Goal: Information Seeking & Learning: Check status

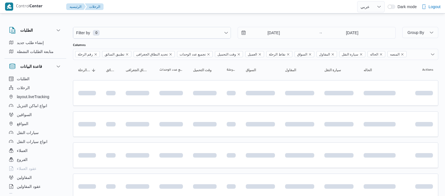
select select "ar"
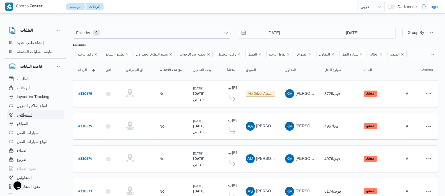
click at [38, 115] on button "السواقين" at bounding box center [35, 114] width 57 height 9
select select "ar"
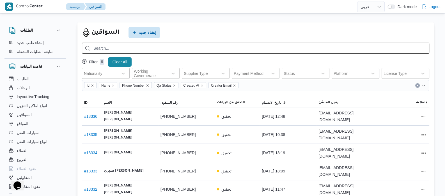
click at [148, 47] on input "search" at bounding box center [255, 48] width 347 height 11
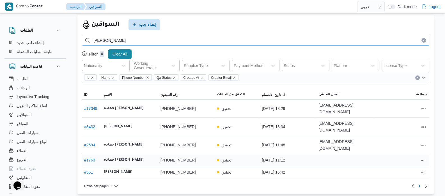
scroll to position [12, 0]
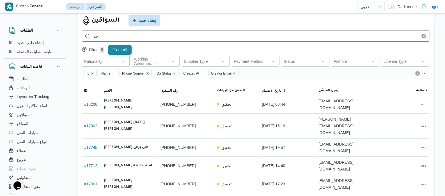
type input "ح"
type input "عبدالخالق"
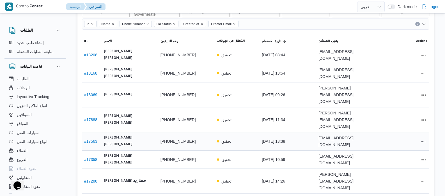
scroll to position [82, 0]
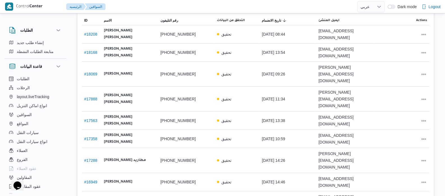
click at [109, 168] on span "50 rows" at bounding box center [108, 166] width 18 height 4
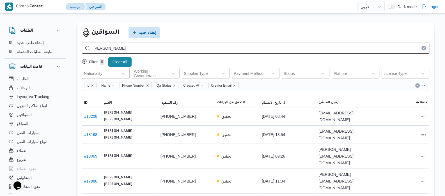
click at [156, 49] on input "عبدالخالق" at bounding box center [255, 48] width 347 height 11
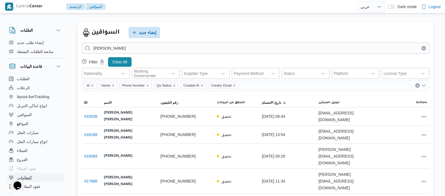
click at [34, 177] on button "المقاولين" at bounding box center [35, 177] width 57 height 9
select select "ar"
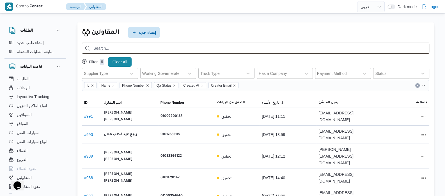
click at [268, 49] on input "search" at bounding box center [255, 48] width 347 height 11
type input "الشريف"
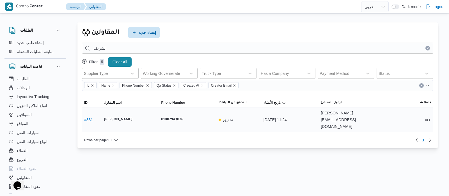
click at [88, 118] on link "# 331" at bounding box center [88, 120] width 9 height 4
select select "ar"
select select "7"
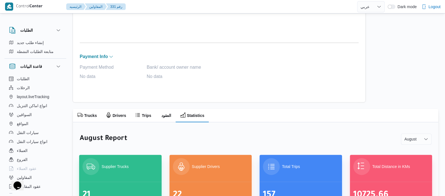
scroll to position [275, 0]
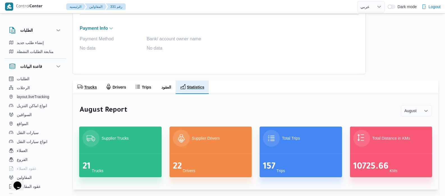
click at [86, 89] on h2 "Trucks" at bounding box center [90, 87] width 13 height 7
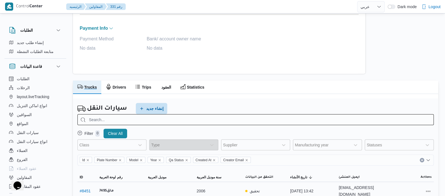
scroll to position [310, 0]
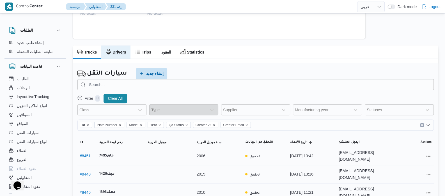
click at [114, 52] on h2 "Drivers" at bounding box center [119, 52] width 13 height 7
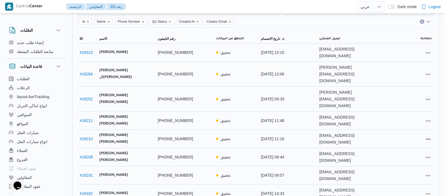
scroll to position [422, 0]
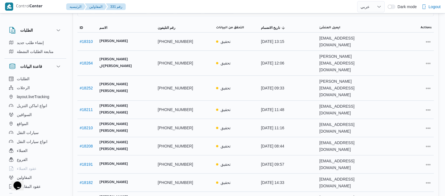
click at [101, 170] on span "50 rows" at bounding box center [104, 167] width 18 height 4
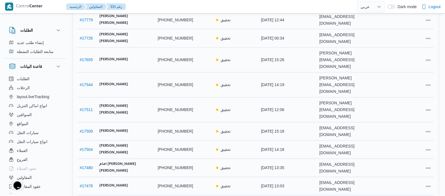
scroll to position [960, 0]
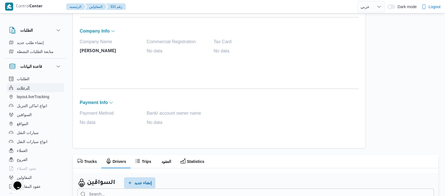
scroll to position [136, 0]
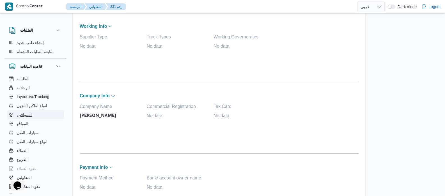
click at [24, 115] on span "السواقين" at bounding box center [24, 114] width 15 height 7
select select "ar"
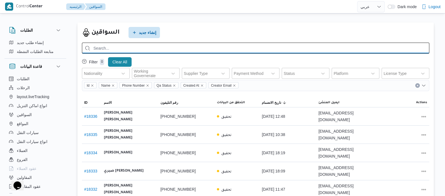
click at [168, 50] on input "search" at bounding box center [255, 48] width 347 height 11
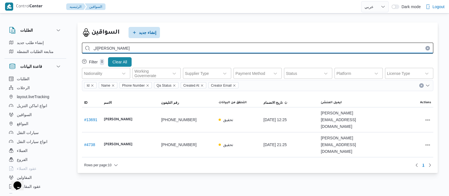
click at [143, 44] on input "السيد عبدالقادر" at bounding box center [257, 48] width 351 height 11
type input "ا"
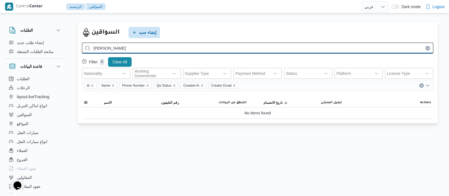
type input "عبدالنبي"
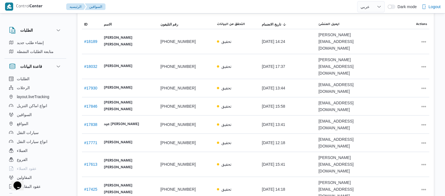
scroll to position [79, 0]
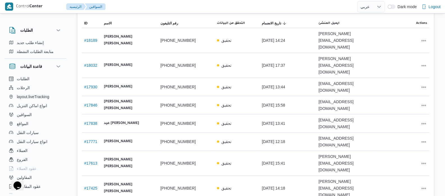
click at [108, 165] on span "50 rows" at bounding box center [108, 163] width 18 height 4
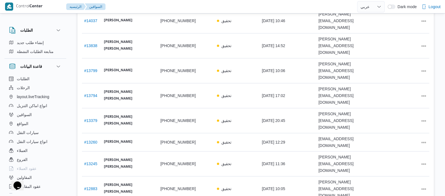
scroll to position [619, 0]
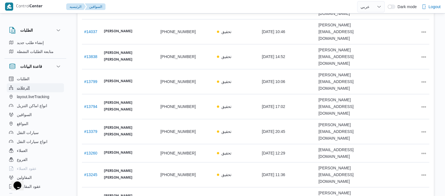
click at [24, 87] on span "الرحلات" at bounding box center [23, 87] width 13 height 7
select select "ar"
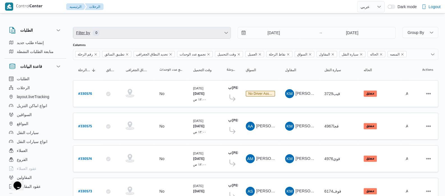
click at [120, 33] on span "Filter by 0" at bounding box center [151, 32] width 157 height 11
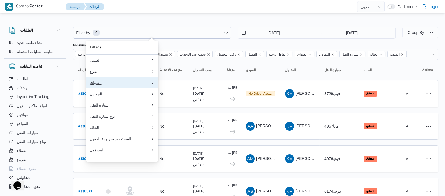
click at [95, 88] on button "السواق" at bounding box center [122, 82] width 72 height 11
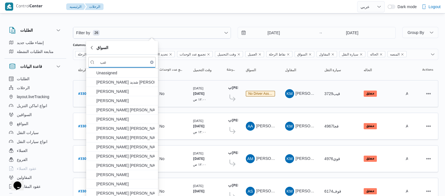
type input "ع"
type input "خ"
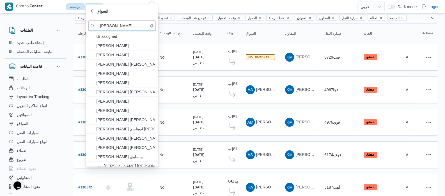
scroll to position [35, 0]
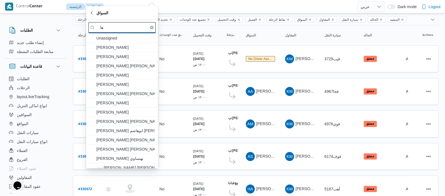
type input "ه"
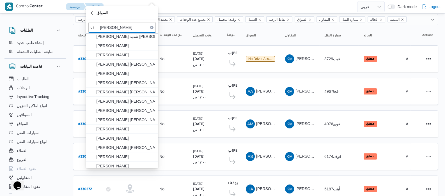
scroll to position [0, 0]
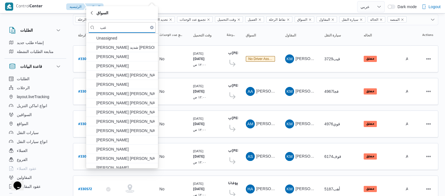
type input "ع"
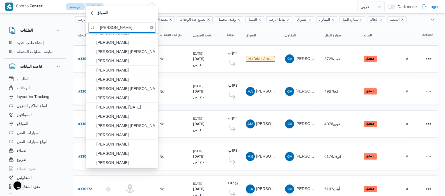
scroll to position [105, 0]
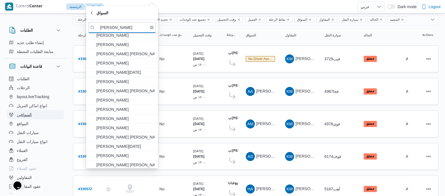
type input "هشام"
click at [34, 116] on button "السواقين" at bounding box center [35, 114] width 57 height 9
select select "ar"
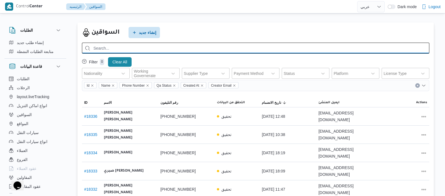
click at [175, 50] on input "search" at bounding box center [255, 48] width 347 height 11
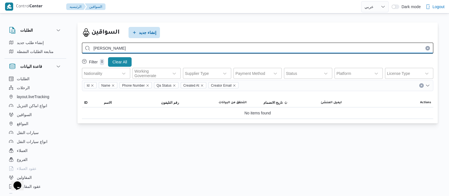
click at [130, 48] on input "عبدالنبي" at bounding box center [257, 48] width 351 height 11
type input "ع"
type input "سلامه"
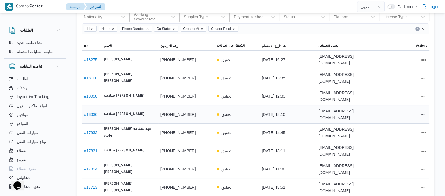
scroll to position [70, 0]
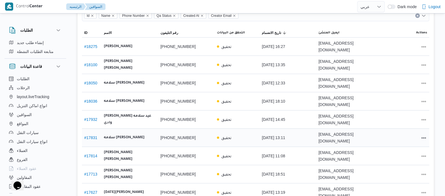
click at [94, 136] on link "# 17831" at bounding box center [90, 138] width 13 height 4
select select "ar"
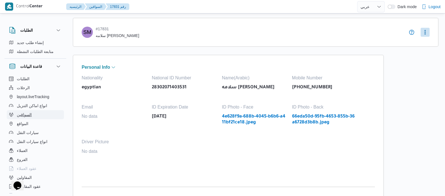
click at [24, 117] on span "السواقين" at bounding box center [24, 114] width 15 height 7
select select "ar"
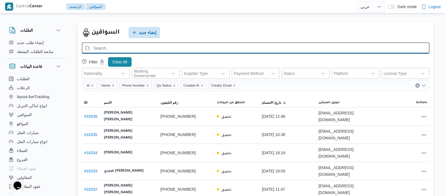
click at [183, 46] on input "search" at bounding box center [255, 48] width 347 height 11
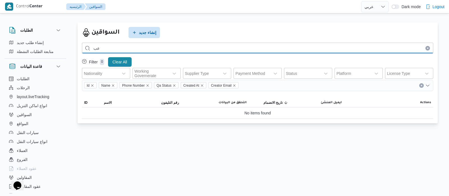
type input "ع"
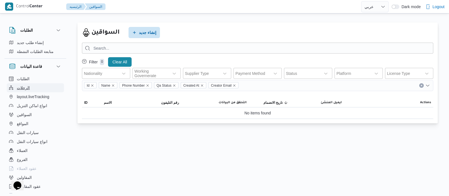
click at [25, 88] on span "الرحلات" at bounding box center [23, 87] width 13 height 7
select select "ar"
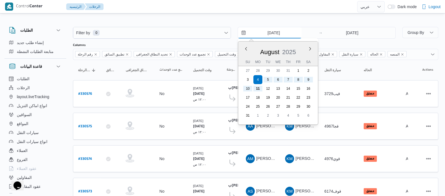
click at [265, 33] on input "[DATE]" at bounding box center [270, 32] width 64 height 11
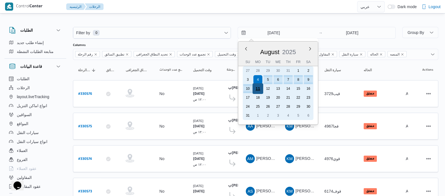
click at [260, 88] on div "11" at bounding box center [258, 88] width 11 height 11
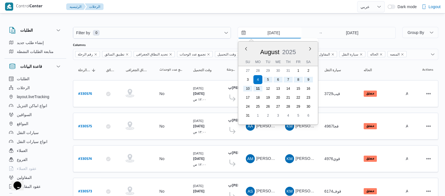
type input "[DATE]"
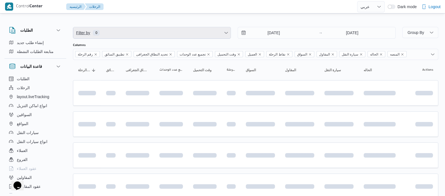
click at [133, 30] on span "Filter by 0" at bounding box center [151, 32] width 157 height 11
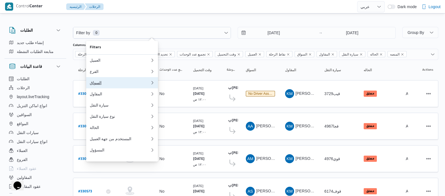
click at [101, 84] on div "السواق" at bounding box center [120, 83] width 61 height 4
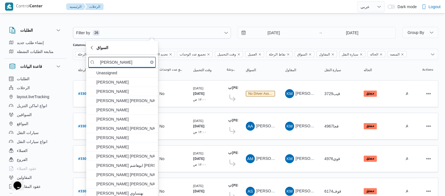
click at [133, 62] on input "هاشم" at bounding box center [121, 62] width 67 height 11
type input "ه"
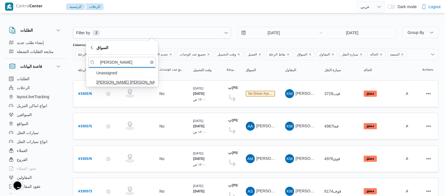
type input "عبدالنبى ها"
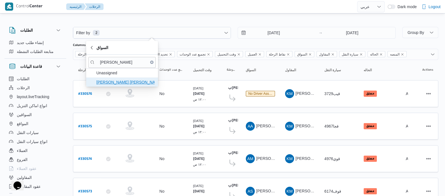
click at [115, 81] on span "عبدالنبى هاشم عبده هاشم هنداوى" at bounding box center [125, 82] width 58 height 7
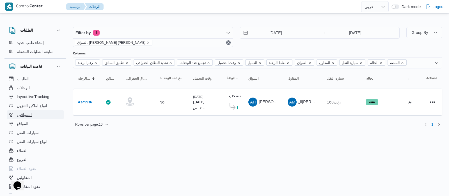
click at [40, 116] on button "السواقين" at bounding box center [35, 114] width 57 height 9
select select "ar"
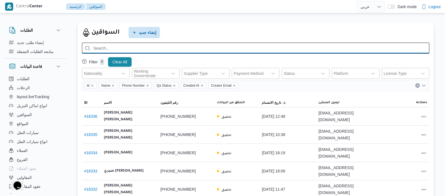
click at [185, 49] on input "search" at bounding box center [255, 48] width 347 height 11
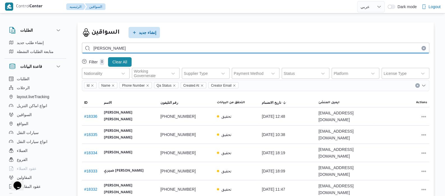
type input "عبدالنبى هاشم"
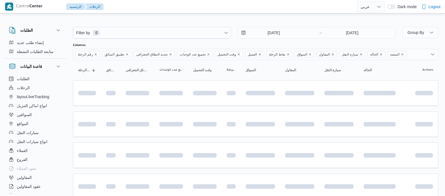
select select "ar"
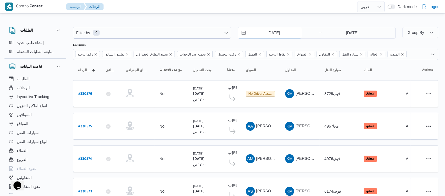
click at [264, 33] on input "[DATE]" at bounding box center [270, 32] width 64 height 11
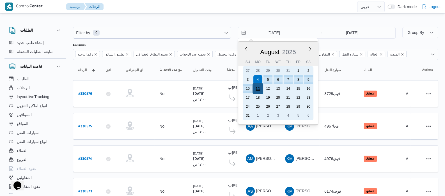
click at [260, 88] on div "11" at bounding box center [258, 88] width 11 height 11
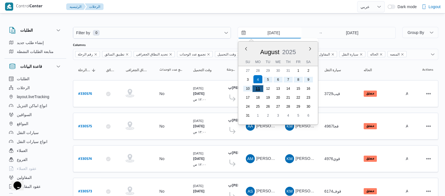
type input "[DATE]"
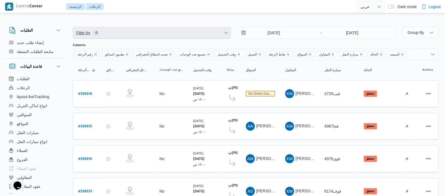
click at [164, 35] on span "Filter by 0" at bounding box center [151, 32] width 157 height 11
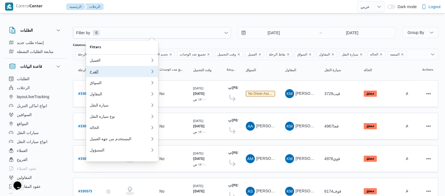
click at [104, 72] on div "الفرع" at bounding box center [120, 71] width 61 height 4
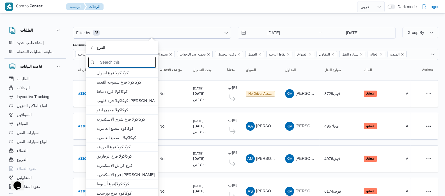
click at [123, 62] on input "search filters" at bounding box center [121, 62] width 67 height 11
click at [115, 50] on span "الفرع" at bounding box center [122, 47] width 65 height 7
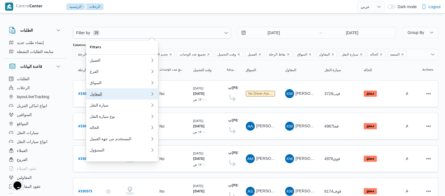
click at [109, 93] on button "المقاول" at bounding box center [122, 93] width 72 height 11
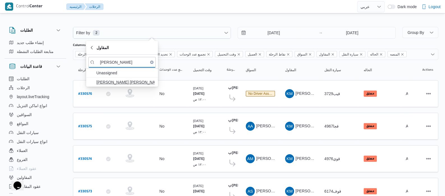
type input "[PERSON_NAME]"
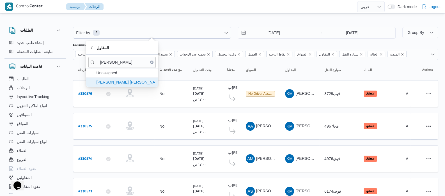
click at [127, 84] on span "[PERSON_NAME] [PERSON_NAME]" at bounding box center [125, 82] width 58 height 7
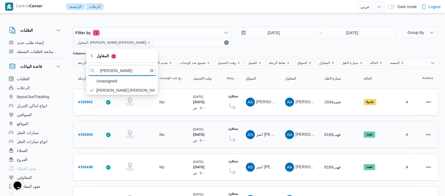
click at [83, 133] on b "# 330500" at bounding box center [85, 135] width 15 height 4
select select "ar"
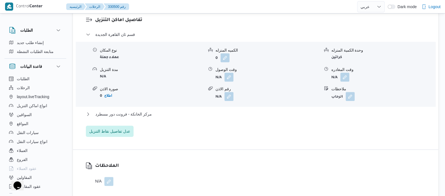
scroll to position [373, 0]
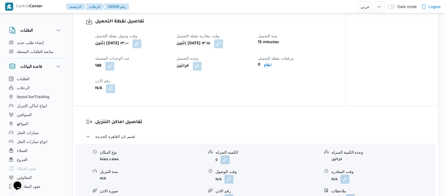
select select "ar"
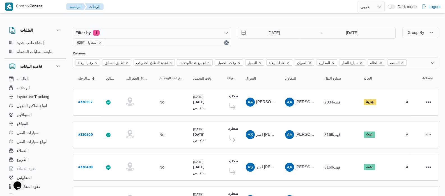
click at [100, 42] on icon "remove selected entity" at bounding box center [100, 43] width 2 height 2
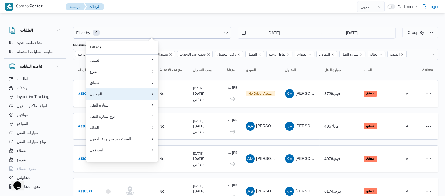
click at [104, 96] on div "المقاول" at bounding box center [119, 94] width 58 height 4
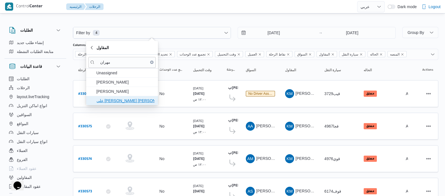
click at [131, 98] on span "علي [PERSON_NAME] [PERSON_NAME]" at bounding box center [125, 100] width 58 height 7
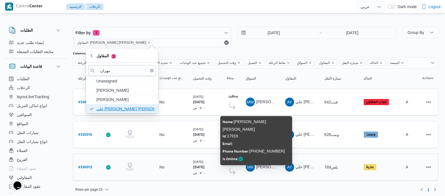
scroll to position [2, 0]
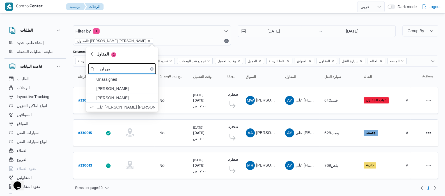
click at [138, 66] on input "مهران" at bounding box center [121, 68] width 67 height 11
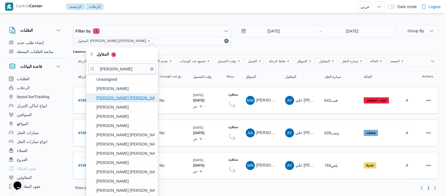
click at [117, 98] on span "[PERSON_NAME] [PERSON_NAME]" at bounding box center [125, 98] width 58 height 7
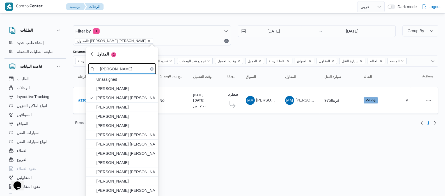
click at [133, 64] on input "[PERSON_NAME]" at bounding box center [121, 68] width 67 height 11
type input "م"
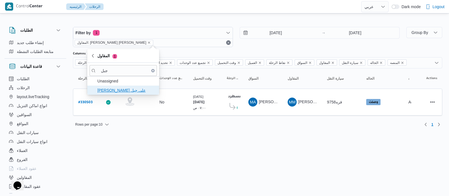
click at [115, 92] on span "[PERSON_NAME] على جبل" at bounding box center [126, 90] width 58 height 7
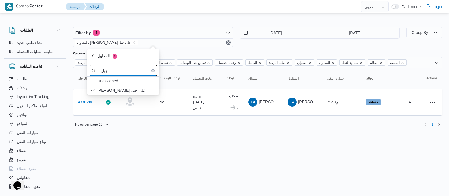
click at [122, 72] on input "جبل" at bounding box center [123, 70] width 67 height 11
type input "ج"
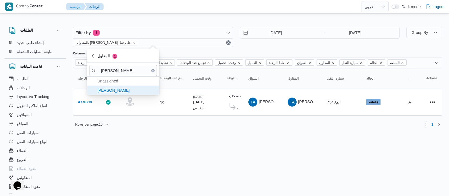
click at [126, 88] on span "[PERSON_NAME]" at bounding box center [126, 90] width 58 height 7
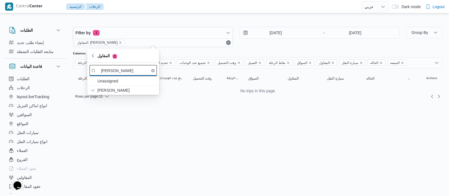
click at [127, 70] on input "[PERSON_NAME]" at bounding box center [123, 70] width 67 height 11
type input "ز"
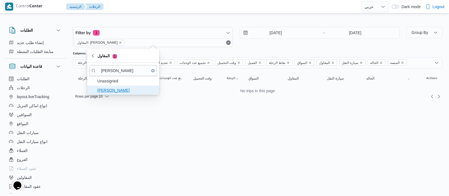
click at [135, 89] on span "[PERSON_NAME]" at bounding box center [126, 90] width 58 height 7
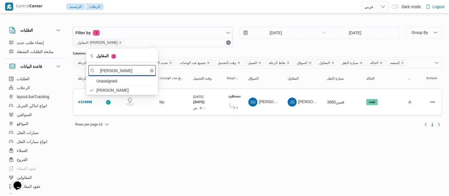
click at [131, 70] on input "[PERSON_NAME]" at bounding box center [121, 70] width 67 height 11
type input "ج"
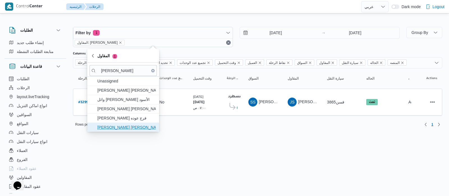
click at [135, 129] on span "[PERSON_NAME] [PERSON_NAME]" at bounding box center [126, 127] width 58 height 7
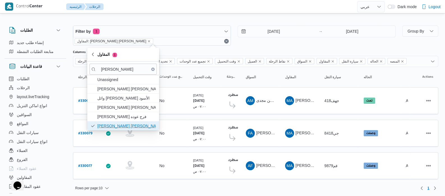
scroll to position [2, 0]
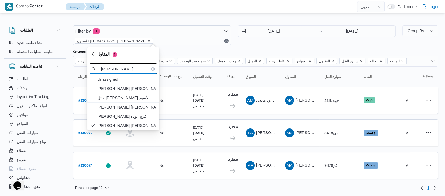
click at [144, 73] on input "[PERSON_NAME]" at bounding box center [123, 68] width 67 height 11
type input "م"
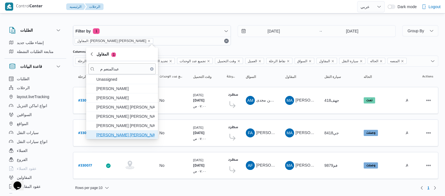
click at [116, 136] on span "[PERSON_NAME] [PERSON_NAME]" at bounding box center [125, 135] width 58 height 7
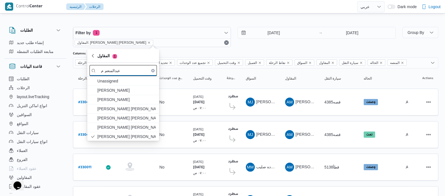
click at [128, 69] on input "عبدالمنعم م" at bounding box center [123, 70] width 67 height 11
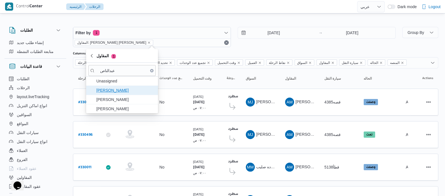
click at [128, 90] on span "[PERSON_NAME]" at bounding box center [125, 90] width 58 height 7
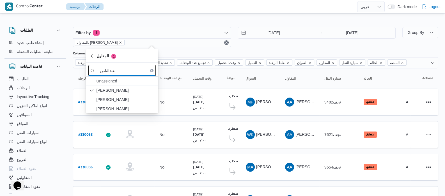
click at [127, 70] on input "عبدالناص" at bounding box center [121, 70] width 67 height 11
type input "ع"
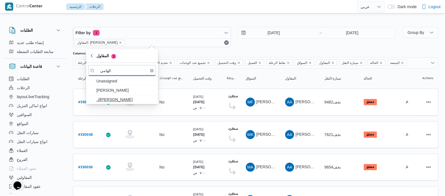
type input "الهامي"
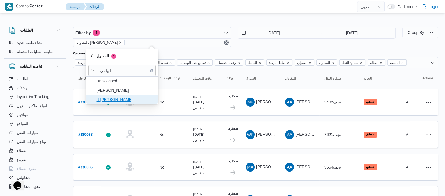
click at [125, 100] on span "ال[PERSON_NAME]" at bounding box center [125, 99] width 58 height 7
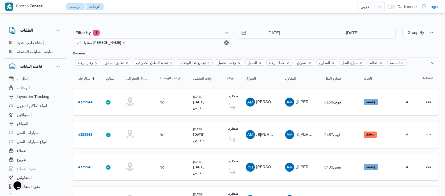
click at [65, 72] on div "قاعدة البيانات" at bounding box center [35, 67] width 62 height 16
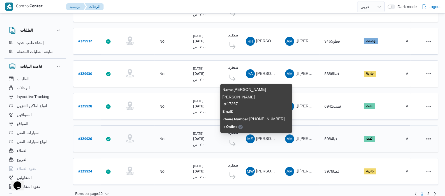
scroll to position [225, 0]
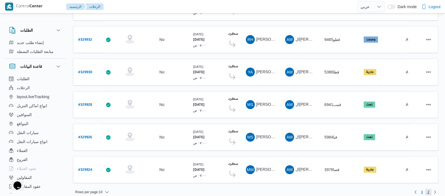
click at [427, 189] on span "2" at bounding box center [428, 192] width 6 height 7
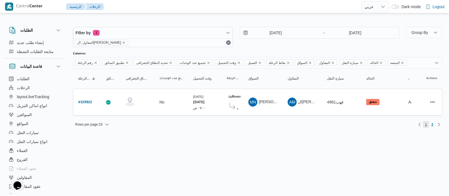
click at [427, 124] on span "1" at bounding box center [426, 124] width 6 height 7
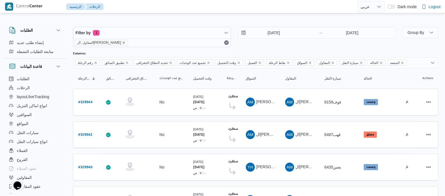
click at [122, 42] on icon "remove selected entity" at bounding box center [123, 42] width 3 height 3
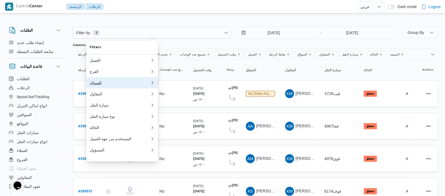
click at [108, 87] on button "السواق" at bounding box center [122, 82] width 72 height 11
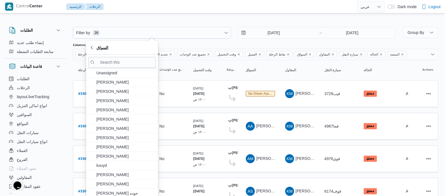
click at [105, 50] on span "السواق" at bounding box center [102, 47] width 12 height 7
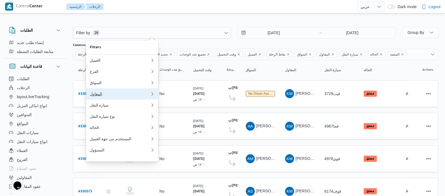
click at [96, 95] on div "المقاول" at bounding box center [119, 94] width 58 height 4
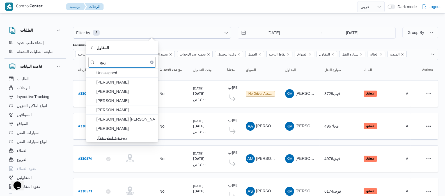
type input "ربيع"
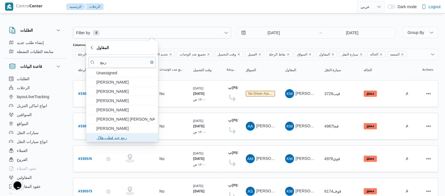
click at [129, 140] on span "ربيع عيد قطب هلال" at bounding box center [125, 137] width 58 height 7
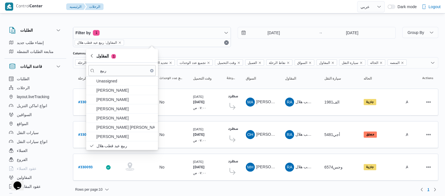
click at [94, 54] on span "المقاول 1" at bounding box center [122, 55] width 65 height 7
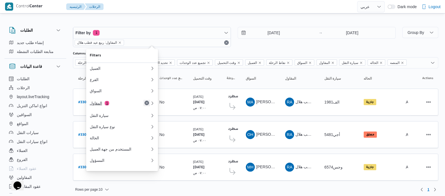
click at [147, 104] on button "Remove" at bounding box center [146, 103] width 7 height 7
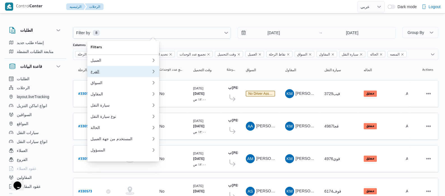
click at [102, 73] on div "الفرع" at bounding box center [121, 71] width 61 height 4
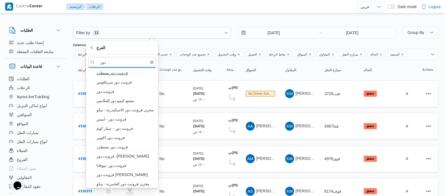
type input "دور"
click at [132, 71] on span "فرونت دور مسطرد" at bounding box center [125, 73] width 58 height 7
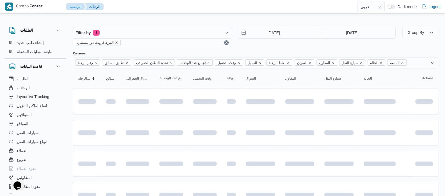
click at [68, 79] on div "الطلبات إنشاء طلب جديد متابعة الطلبات النشطة قاعدة البيانات الطلبات الرحلات lay…" at bounding box center [37, 108] width 67 height 173
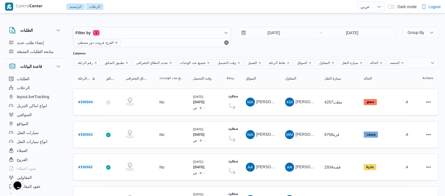
click at [115, 43] on icon "remove selected entity" at bounding box center [116, 42] width 3 height 3
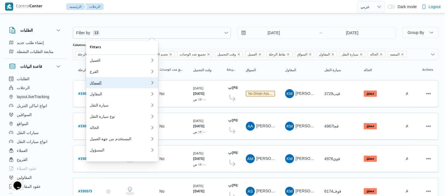
click at [100, 83] on div "السواق" at bounding box center [120, 83] width 61 height 4
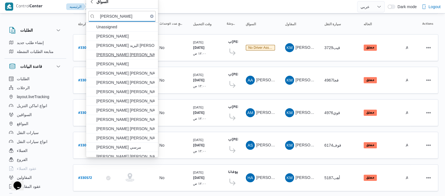
scroll to position [35, 0]
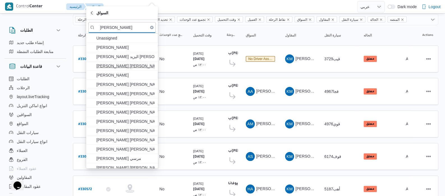
type input "[PERSON_NAME]"
click at [135, 68] on span "[PERSON_NAME] [PERSON_NAME]" at bounding box center [125, 66] width 58 height 7
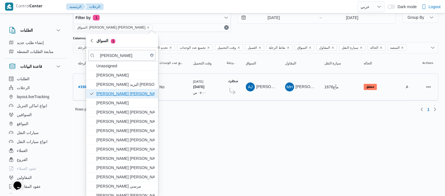
scroll to position [15, 0]
click at [100, 42] on span "السواق 1" at bounding box center [105, 40] width 19 height 7
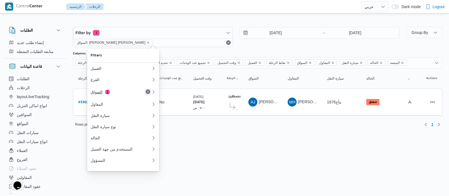
click at [147, 93] on button "Remove" at bounding box center [148, 91] width 7 height 7
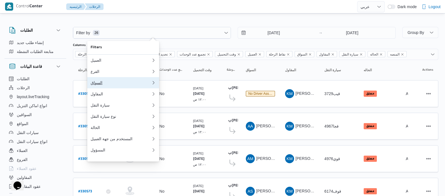
click at [99, 88] on button "السواق 0" at bounding box center [123, 82] width 72 height 11
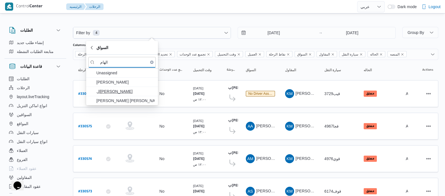
type input "الهام"
click at [123, 93] on span "ال[PERSON_NAME]" at bounding box center [125, 91] width 58 height 7
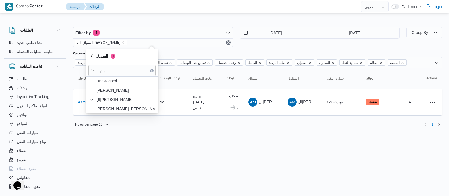
click at [90, 53] on span "السواق 1" at bounding box center [122, 55] width 65 height 7
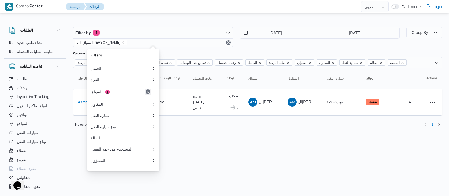
click at [146, 93] on button "Remove" at bounding box center [148, 91] width 7 height 7
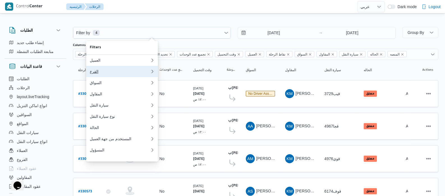
click at [102, 74] on div "الفرع" at bounding box center [119, 71] width 58 height 4
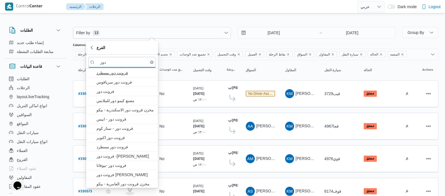
type input "دور"
click at [121, 73] on span "فرونت دور مسطرد" at bounding box center [125, 73] width 58 height 7
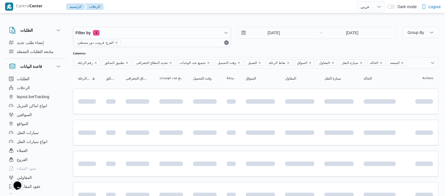
click at [66, 66] on div "قاعدة البيانات" at bounding box center [35, 67] width 62 height 16
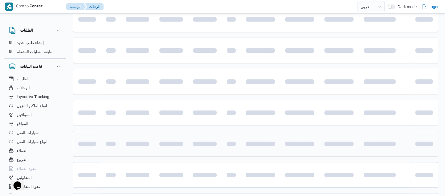
scroll to position [216, 0]
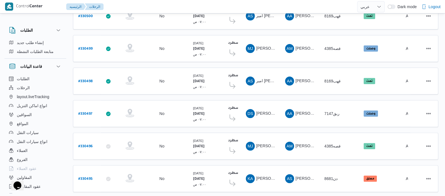
click at [98, 184] on span "20 rows" at bounding box center [99, 181] width 18 height 4
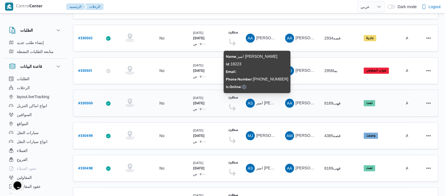
scroll to position [140, 0]
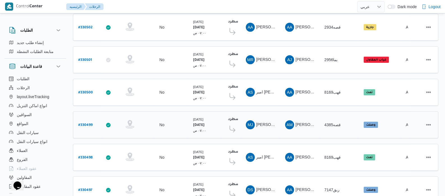
click at [88, 123] on b "# 330499" at bounding box center [85, 125] width 14 height 4
select select "ar"
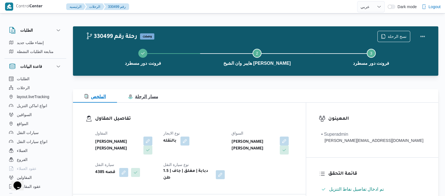
click at [147, 94] on span "مسار الرحلة" at bounding box center [143, 96] width 30 height 5
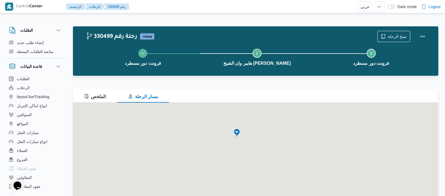
click at [230, 139] on div "للتنقّل، يُرجى الضغط على مفاتيح الأسهم." at bounding box center [255, 173] width 365 height 140
click at [231, 138] on div "للتنقّل، يُرجى الضغط على مفاتيح الأسهم." at bounding box center [255, 173] width 365 height 140
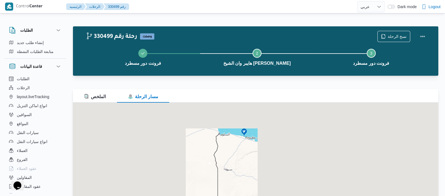
click at [231, 138] on div "للتنقّل، يُرجى الضغط على مفاتيح الأسهم." at bounding box center [255, 173] width 365 height 140
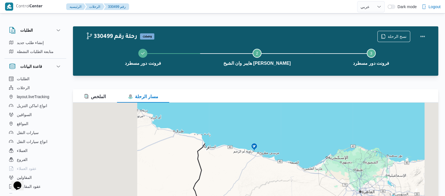
drag, startPoint x: 246, startPoint y: 129, endPoint x: 242, endPoint y: 145, distance: 16.6
click at [242, 145] on div "للتنقّل، يُرجى الضغط على مفاتيح الأسهم." at bounding box center [255, 173] width 365 height 140
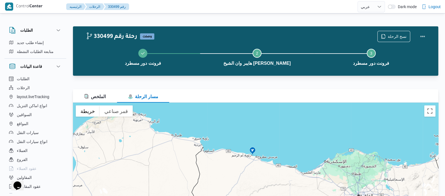
click at [242, 151] on div "للتنقّل، يُرجى الضغط على مفاتيح الأسهم." at bounding box center [255, 173] width 365 height 140
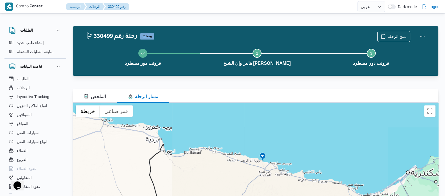
click at [256, 152] on div "للتنقّل، يُرجى الضغط على مفاتيح الأسهم." at bounding box center [255, 173] width 365 height 140
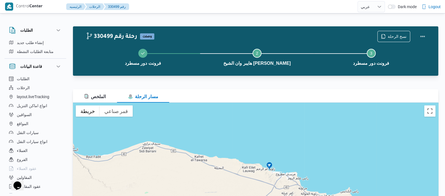
click at [280, 164] on div "للتنقّل، يُرجى الضغط على مفاتيح الأسهم." at bounding box center [255, 173] width 365 height 140
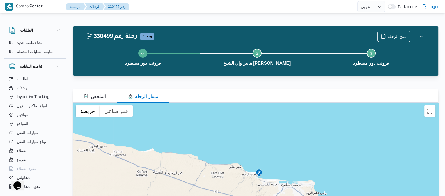
click at [269, 178] on div "للتنقّل، يُرجى الضغط على مفاتيح الأسهم." at bounding box center [255, 173] width 365 height 140
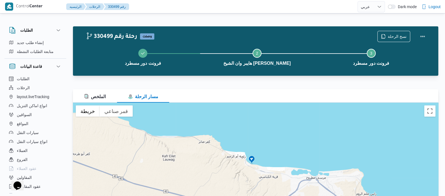
drag, startPoint x: 262, startPoint y: 183, endPoint x: 264, endPoint y: 164, distance: 18.7
click at [264, 164] on div "للتنقّل، يُرجى الضغط على مفاتيح الأسهم." at bounding box center [255, 173] width 365 height 140
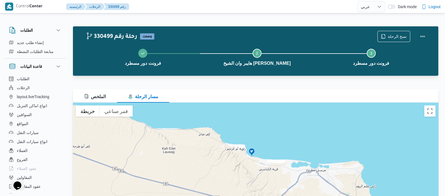
click at [257, 164] on div "للتنقّل، يُرجى الضغط على مفاتيح الأسهم." at bounding box center [255, 173] width 365 height 140
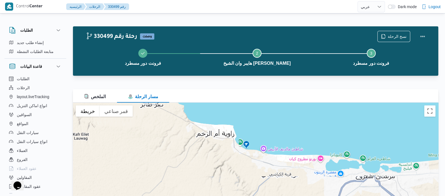
click at [254, 163] on div "للتنقّل، يُرجى الضغط على مفاتيح الأسهم." at bounding box center [255, 173] width 365 height 140
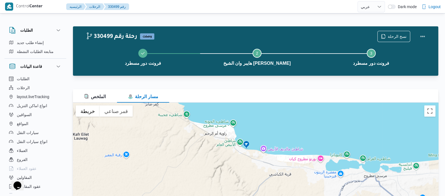
click at [254, 163] on div "للتنقّل، يُرجى الضغط على مفاتيح الأسهم." at bounding box center [255, 173] width 365 height 140
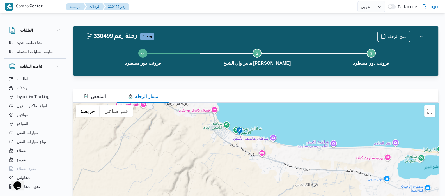
click at [234, 147] on div "للتنقّل، يُرجى الضغط على مفاتيح الأسهم." at bounding box center [255, 173] width 365 height 140
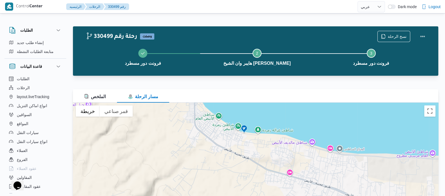
drag, startPoint x: 237, startPoint y: 141, endPoint x: 237, endPoint y: 155, distance: 14.0
click at [237, 155] on div "للتنقّل، يُرجى الضغط على مفاتيح الأسهم." at bounding box center [255, 173] width 365 height 140
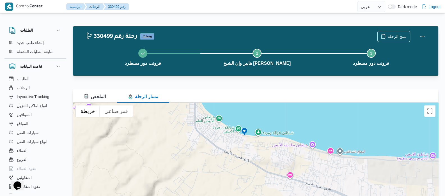
click at [237, 144] on div "للتنقّل، يُرجى الضغط على مفاتيح الأسهم." at bounding box center [255, 173] width 365 height 140
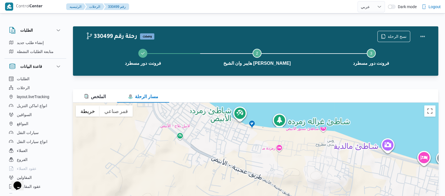
click at [237, 144] on div "للتنقّل، يُرجى الضغط على مفاتيح الأسهم." at bounding box center [255, 173] width 365 height 140
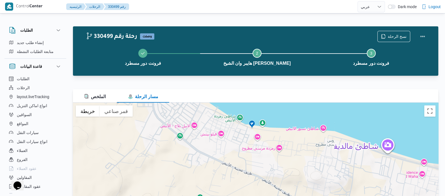
click at [237, 144] on div "للتنقّل، يُرجى الضغط على مفاتيح الأسهم." at bounding box center [255, 173] width 365 height 140
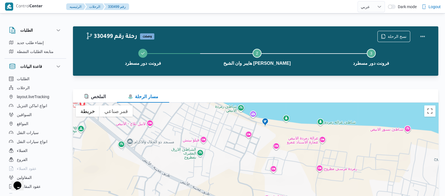
drag, startPoint x: 248, startPoint y: 134, endPoint x: 246, endPoint y: 151, distance: 17.0
click at [246, 151] on div "للتنقّل، يُرجى الضغط على مفاتيح الأسهم." at bounding box center [255, 173] width 365 height 140
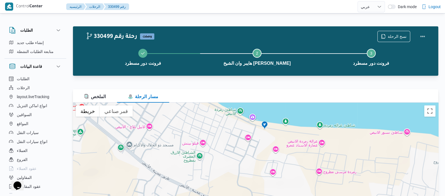
click at [245, 139] on div "للتنقّل، يُرجى الضغط على مفاتيح الأسهم." at bounding box center [255, 173] width 365 height 140
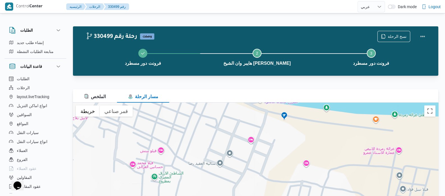
click at [251, 137] on div "للتنقّل، يُرجى الضغط على مفاتيح الأسهم." at bounding box center [255, 173] width 365 height 140
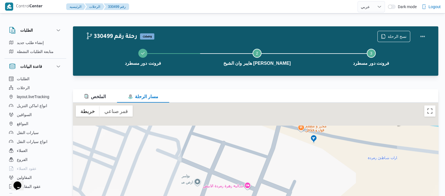
drag, startPoint x: 273, startPoint y: 120, endPoint x: 269, endPoint y: 159, distance: 39.5
click at [269, 159] on div "للتنقّل، يُرجى الضغط على مفاتيح الأسهم." at bounding box center [255, 173] width 365 height 140
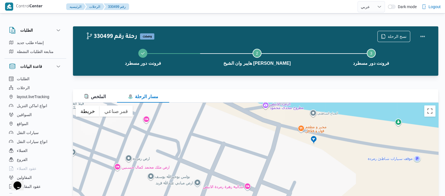
click at [284, 159] on div "للتنقّل، يُرجى الضغط على مفاتيح الأسهم." at bounding box center [255, 173] width 365 height 140
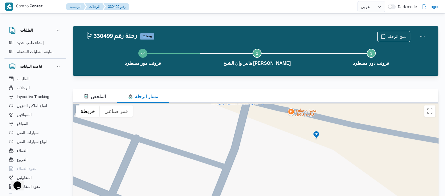
drag, startPoint x: 309, startPoint y: 152, endPoint x: 271, endPoint y: 165, distance: 39.3
click at [271, 165] on div "للتنقّل، يُرجى الضغط على مفاتيح الأسهم." at bounding box center [255, 173] width 365 height 140
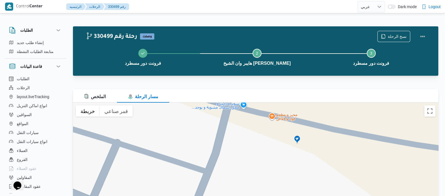
click at [279, 161] on div "للتنقّل، يُرجى الضغط على مفاتيح الأسهم." at bounding box center [255, 173] width 365 height 140
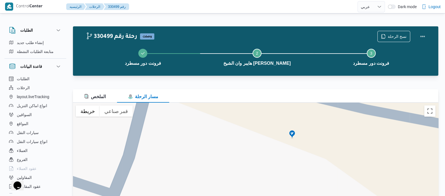
drag, startPoint x: 287, startPoint y: 138, endPoint x: 260, endPoint y: 150, distance: 29.9
click at [260, 150] on div "للتنقّل، يُرجى الضغط على مفاتيح الأسهم." at bounding box center [255, 173] width 365 height 140
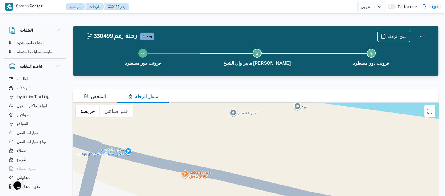
drag, startPoint x: 263, startPoint y: 123, endPoint x: 209, endPoint y: 210, distance: 101.9
click at [209, 196] on html "Control Center الرئيسيه الرحلات 330499 رقم English عربي Dark mode Logout الطلبا…" at bounding box center [222, 98] width 445 height 196
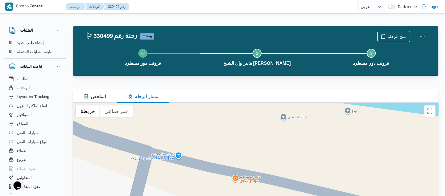
drag, startPoint x: 242, startPoint y: 135, endPoint x: 292, endPoint y: 142, distance: 50.2
click at [292, 142] on div "للتنقّل، يُرجى الضغط على مفاتيح الأسهم." at bounding box center [255, 173] width 365 height 140
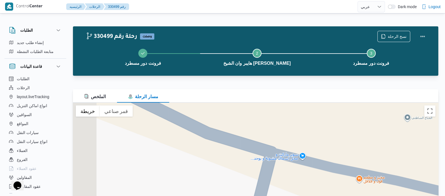
drag, startPoint x: 191, startPoint y: 150, endPoint x: 317, endPoint y: 151, distance: 126.6
click at [317, 151] on div "للتنقّل، يُرجى الضغط على مفاتيح الأسهم." at bounding box center [255, 173] width 365 height 140
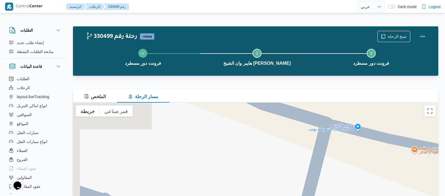
drag, startPoint x: 196, startPoint y: 155, endPoint x: 212, endPoint y: 136, distance: 25.1
click at [212, 136] on div "للتنقّل، يُرجى الضغط على مفاتيح الأسهم." at bounding box center [255, 173] width 365 height 140
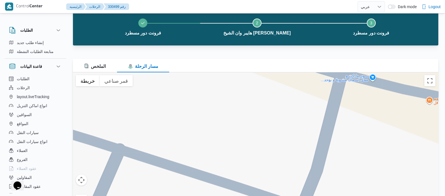
scroll to position [54, 0]
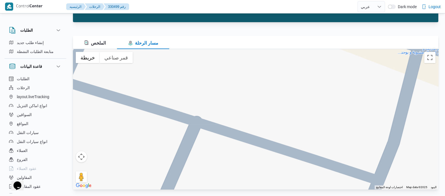
drag, startPoint x: 216, startPoint y: 127, endPoint x: 293, endPoint y: 124, distance: 76.9
click at [293, 124] on div "للتنقّل، يُرجى الضغط على مفاتيح الأسهم." at bounding box center [255, 119] width 365 height 140
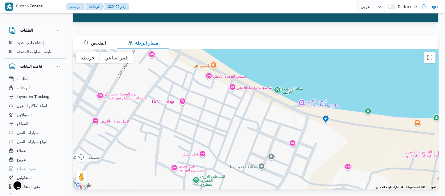
click at [292, 124] on div "للتنقّل، يُرجى الضغط على مفاتيح الأسهم." at bounding box center [255, 119] width 365 height 140
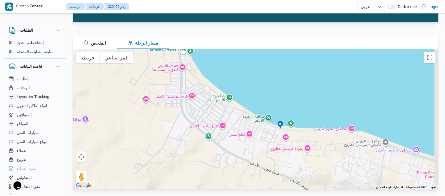
drag, startPoint x: 331, startPoint y: 128, endPoint x: 295, endPoint y: 139, distance: 38.3
click at [295, 139] on div "للتنقّل، يُرجى الضغط على مفاتيح الأسهم." at bounding box center [255, 119] width 365 height 140
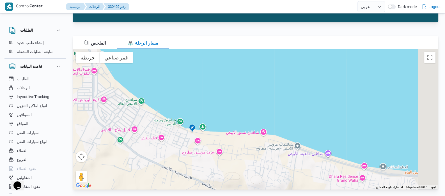
drag, startPoint x: 309, startPoint y: 147, endPoint x: 226, endPoint y: 144, distance: 83.1
click at [226, 145] on div "للتنقّل، يُرجى الضغط على مفاتيح الأسهم." at bounding box center [255, 119] width 365 height 140
click at [226, 144] on div "للتنقّل، يُرجى الضغط على مفاتيح الأسهم." at bounding box center [255, 119] width 365 height 140
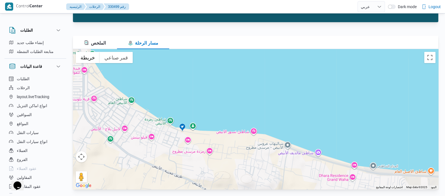
drag, startPoint x: 309, startPoint y: 163, endPoint x: 314, endPoint y: 161, distance: 5.4
click at [315, 166] on div "للتنقّل، يُرجى الضغط على مفاتيح الأسهم." at bounding box center [255, 119] width 365 height 140
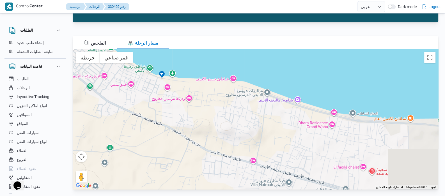
drag, startPoint x: 289, startPoint y: 170, endPoint x: 268, endPoint y: 117, distance: 56.7
click at [268, 117] on div "للتنقّل، يُرجى الضغط على مفاتيح الأسهم." at bounding box center [255, 119] width 365 height 140
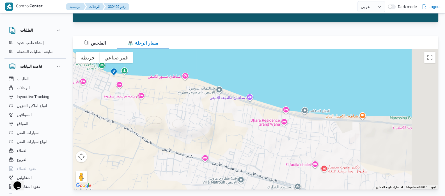
drag, startPoint x: 294, startPoint y: 126, endPoint x: 245, endPoint y: 124, distance: 49.5
click at [245, 124] on div "للتنقّل، يُرجى الضغط على مفاتيح الأسهم." at bounding box center [255, 119] width 365 height 140
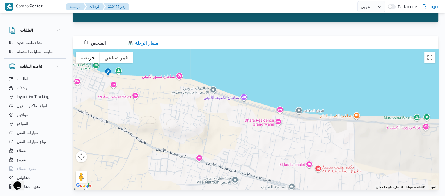
select select "ar"
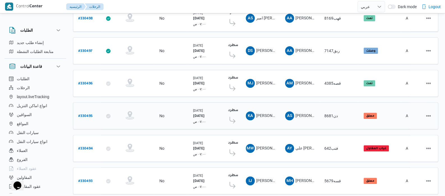
scroll to position [281, 0]
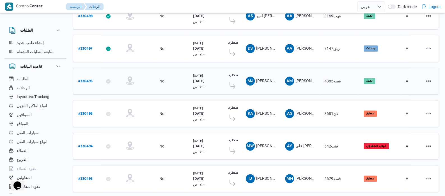
click at [85, 80] on b "# 330496" at bounding box center [85, 82] width 14 height 4
select select "ar"
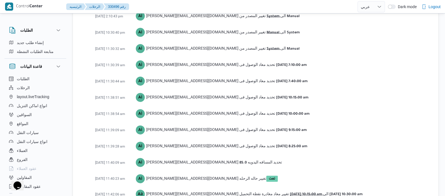
scroll to position [966, 0]
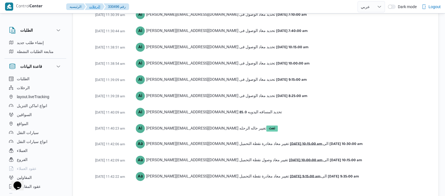
select select "ar"
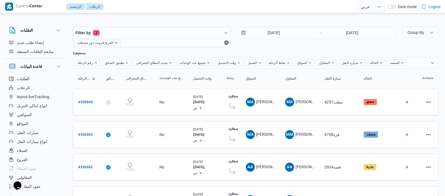
click at [115, 43] on icon "remove selected entity" at bounding box center [116, 42] width 3 height 3
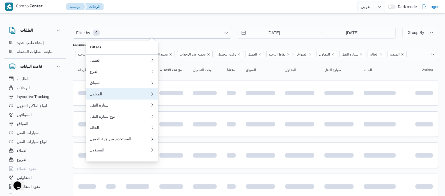
click at [102, 96] on div "المقاول" at bounding box center [120, 94] width 61 height 4
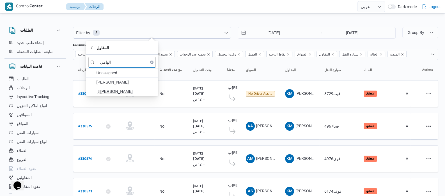
type input "الهامي"
click at [133, 92] on span "ال[PERSON_NAME]" at bounding box center [125, 91] width 58 height 7
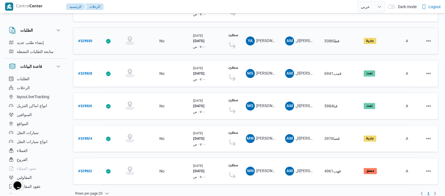
scroll to position [257, 0]
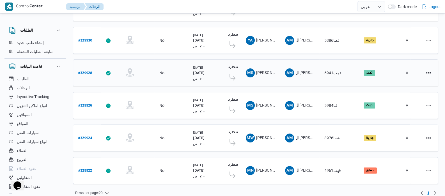
click at [83, 72] on b "# 329928" at bounding box center [85, 74] width 14 height 4
select select "ar"
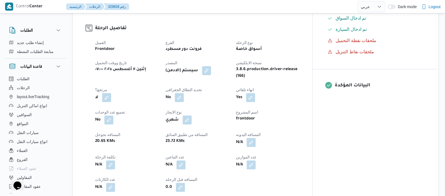
scroll to position [100, 0]
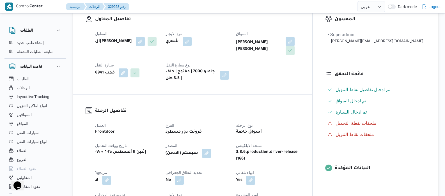
select select "ar"
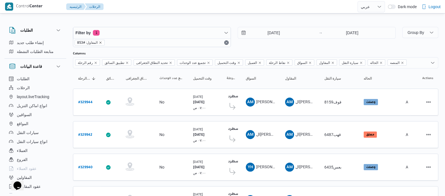
click at [100, 42] on icon "remove selected entity" at bounding box center [100, 42] width 3 height 3
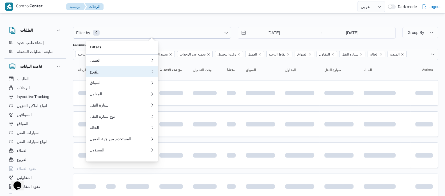
click at [108, 68] on button "الفرع" at bounding box center [122, 71] width 72 height 11
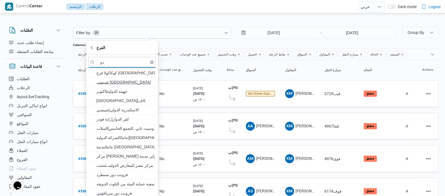
type input "دور"
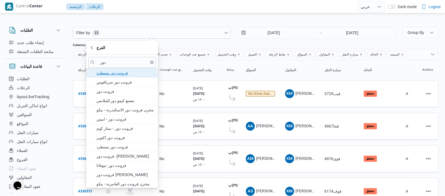
click at [110, 71] on span "فرونت دور مسطرد" at bounding box center [125, 73] width 58 height 7
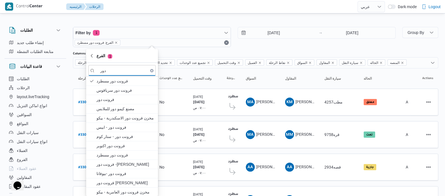
click at [67, 80] on div "الطلبات إنشاء طلب جديد متابعة الطلبات النشطة قاعدة البيانات الطلبات الرحلات lay…" at bounding box center [37, 108] width 67 height 173
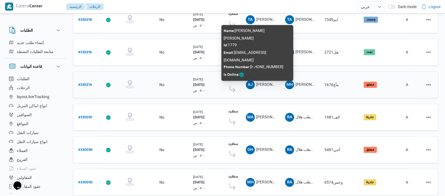
scroll to position [545, 0]
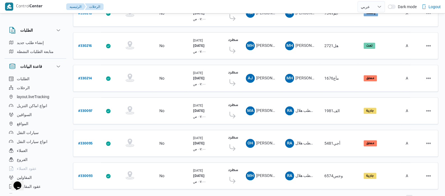
click at [410, 195] on span "2" at bounding box center [409, 198] width 2 height 7
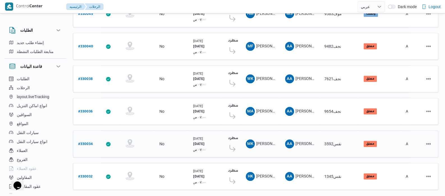
scroll to position [545, 0]
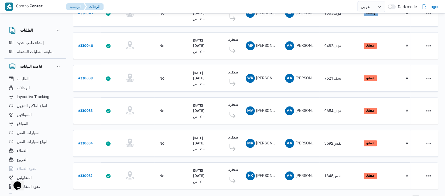
click at [417, 195] on span "3" at bounding box center [416, 198] width 6 height 7
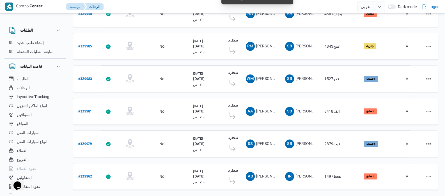
scroll to position [545, 0]
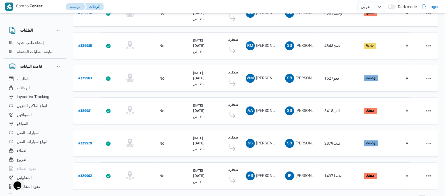
click at [421, 195] on span "4" at bounding box center [422, 198] width 2 height 7
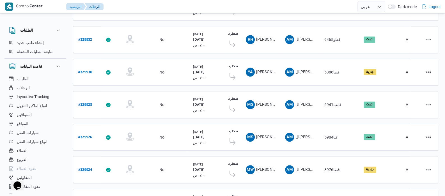
scroll to position [545, 0]
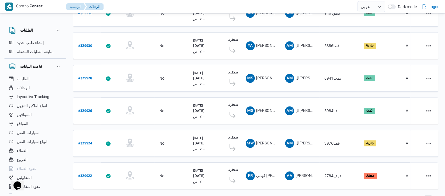
click at [428, 195] on span "5" at bounding box center [428, 198] width 2 height 7
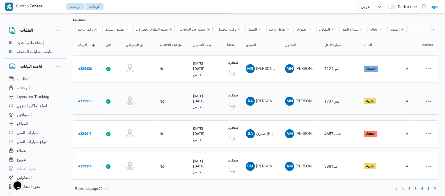
scroll to position [33, 0]
